Goal: Transaction & Acquisition: Book appointment/travel/reservation

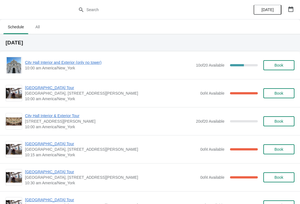
click at [93, 56] on div "City Hall Interior and Exterior (only no tower) 10:00 am America/New_York 10 of…" at bounding box center [150, 65] width 300 height 28
click at [97, 63] on span "City Hall Interior and Exterior (only no tower)" at bounding box center [109, 63] width 168 height 6
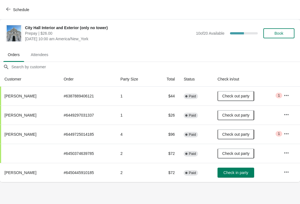
click at [241, 173] on span "Check in party" at bounding box center [235, 173] width 25 height 4
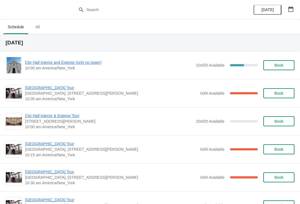
click at [101, 63] on span "City Hall Interior and Exterior (only no tower)" at bounding box center [109, 63] width 168 height 6
click at [48, 86] on span "[GEOGRAPHIC_DATA] Tour" at bounding box center [111, 88] width 172 height 6
click at [48, 170] on span "[GEOGRAPHIC_DATA] Tour" at bounding box center [111, 172] width 172 height 6
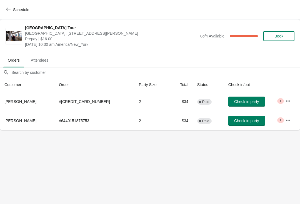
click at [242, 101] on span "Check in party" at bounding box center [246, 101] width 25 height 4
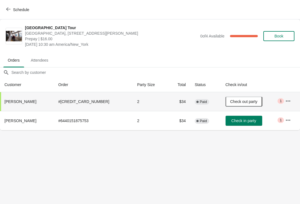
click at [14, 8] on span "Schedule" at bounding box center [21, 9] width 16 height 4
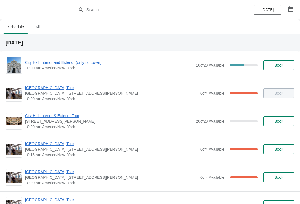
click at [43, 90] on span "[GEOGRAPHIC_DATA] Tour" at bounding box center [111, 88] width 172 height 6
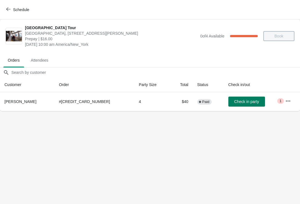
click at [4, 10] on button "Schedule" at bounding box center [18, 10] width 31 height 10
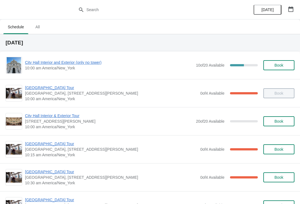
click at [41, 173] on span "[GEOGRAPHIC_DATA] Tour" at bounding box center [111, 172] width 172 height 6
click at [48, 172] on span "[GEOGRAPHIC_DATA] Tour" at bounding box center [111, 172] width 172 height 6
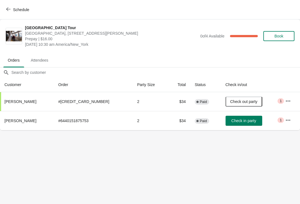
click at [236, 122] on span "Check in party" at bounding box center [243, 121] width 25 height 4
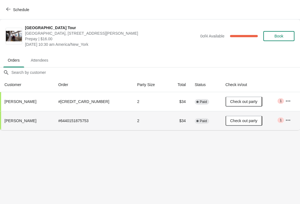
click at [9, 8] on icon "button" at bounding box center [8, 9] width 4 height 4
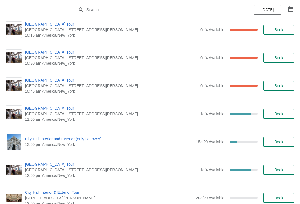
scroll to position [120, 0]
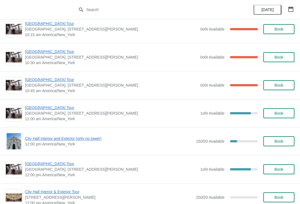
click at [41, 75] on div "City Hall Tower Tour City Hall Visitor Center, 1400 John F Kennedy Boulevard Su…" at bounding box center [150, 85] width 300 height 28
click at [41, 72] on div "City Hall Tower Tour City Hall Visitor Center, 1400 John F Kennedy Boulevard Su…" at bounding box center [150, 85] width 300 height 28
click at [36, 78] on span "[GEOGRAPHIC_DATA] Tour" at bounding box center [111, 80] width 172 height 6
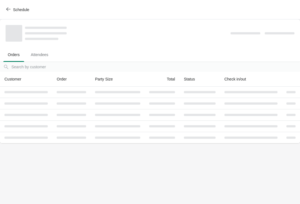
scroll to position [0, 0]
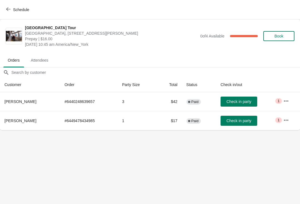
click at [282, 35] on span "Book" at bounding box center [278, 36] width 9 height 4
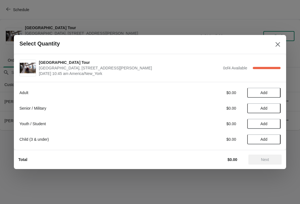
click at [268, 111] on button "Add" at bounding box center [263, 108] width 33 height 10
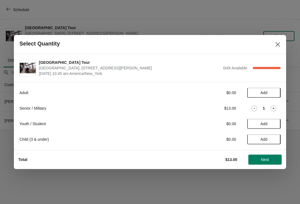
click at [261, 154] on div "Total $13.00 Next" at bounding box center [148, 157] width 268 height 14
click at [259, 156] on button "Next" at bounding box center [264, 160] width 33 height 10
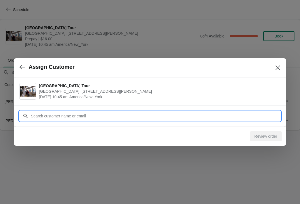
click at [80, 117] on input "Customer" at bounding box center [156, 116] width 250 height 10
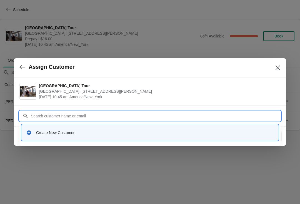
click at [57, 130] on div "Create New Customer" at bounding box center [155, 133] width 238 height 6
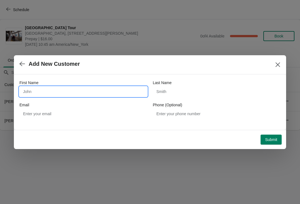
click at [41, 87] on input "First Name" at bounding box center [83, 92] width 128 height 10
type input "Barbara"
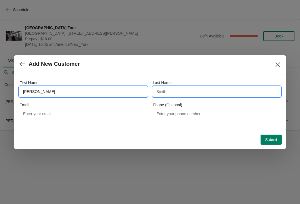
click at [197, 91] on input "Last Name" at bounding box center [217, 92] width 128 height 10
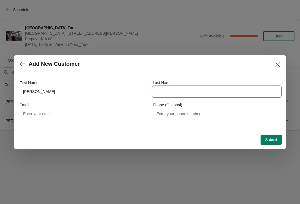
type input "bird"
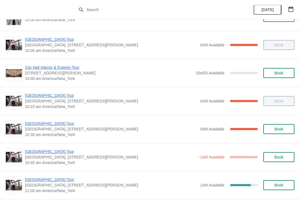
scroll to position [52, 0]
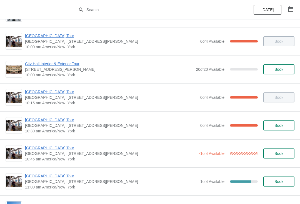
click at [54, 150] on span "[GEOGRAPHIC_DATA] Tour" at bounding box center [110, 148] width 171 height 6
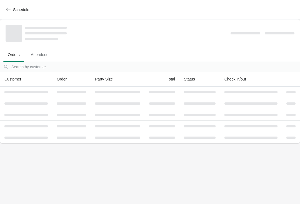
scroll to position [0, 0]
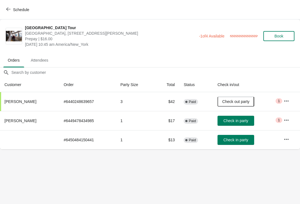
click at [227, 141] on span "Check in party" at bounding box center [235, 140] width 25 height 4
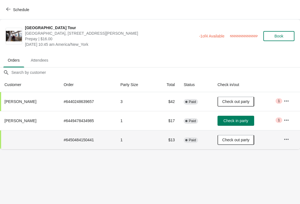
click at [234, 118] on button "Check in party" at bounding box center [235, 121] width 37 height 10
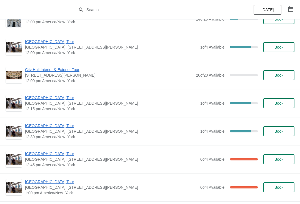
scroll to position [243, 0]
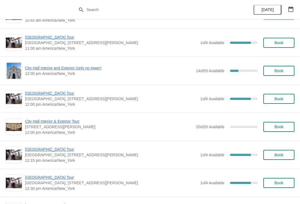
scroll to position [207, 0]
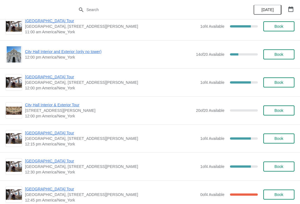
click at [48, 133] on span "[GEOGRAPHIC_DATA] Tour" at bounding box center [111, 133] width 172 height 6
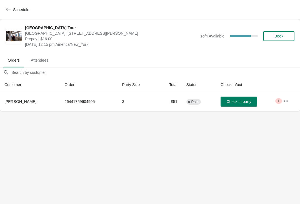
click at [276, 34] on span "Book" at bounding box center [278, 36] width 9 height 4
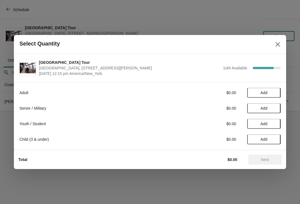
click at [269, 105] on button "Add" at bounding box center [263, 108] width 33 height 10
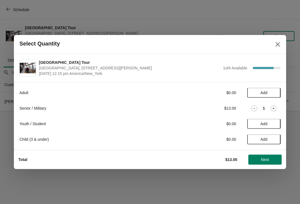
click at [257, 158] on span "Next" at bounding box center [265, 159] width 24 height 4
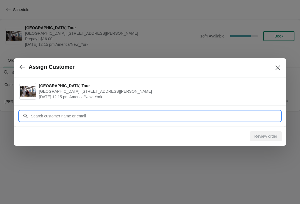
click at [82, 115] on input "Customer" at bounding box center [156, 116] width 250 height 10
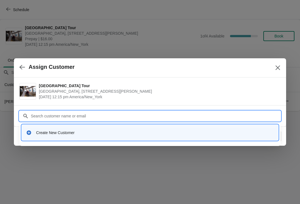
click at [66, 133] on div "Create New Customer" at bounding box center [155, 133] width 238 height 6
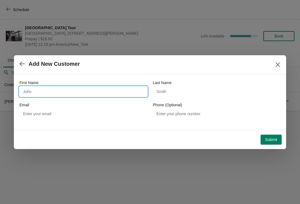
click at [57, 89] on input "First Name" at bounding box center [83, 92] width 128 height 10
type input "Dereck"
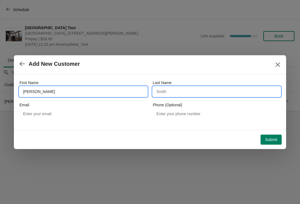
click at [186, 92] on input "Last Name" at bounding box center [217, 92] width 128 height 10
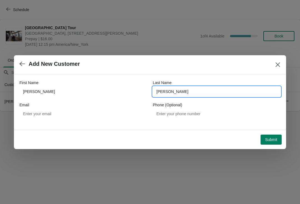
type input "ellis"
click at [275, 143] on button "Submit" at bounding box center [271, 140] width 21 height 10
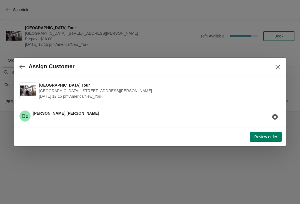
click at [262, 135] on span "Review order" at bounding box center [265, 137] width 23 height 4
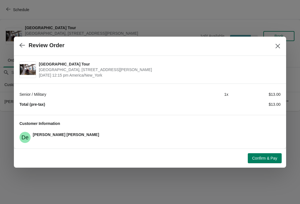
click at [256, 156] on span "Confirm & Pay" at bounding box center [264, 158] width 25 height 4
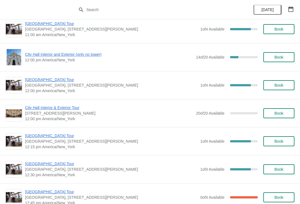
scroll to position [205, 0]
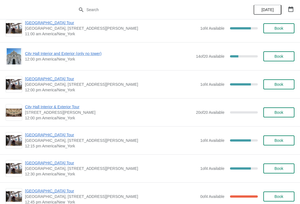
click at [48, 164] on span "[GEOGRAPHIC_DATA] Tour" at bounding box center [111, 163] width 172 height 6
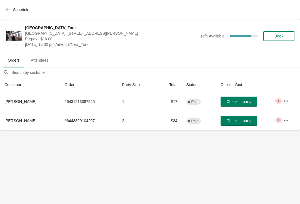
click at [284, 35] on span "Book" at bounding box center [278, 36] width 21 height 4
